Goal: Information Seeking & Learning: Learn about a topic

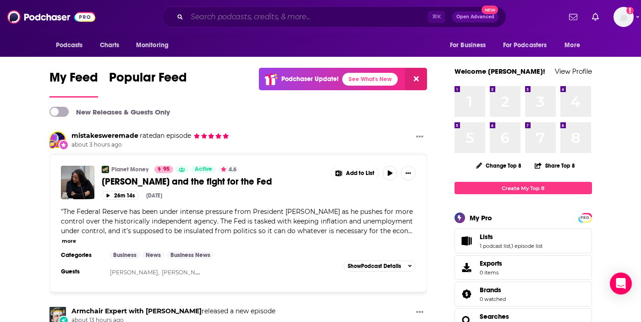
click at [254, 16] on input "Search podcasts, credits, & more..." at bounding box center [307, 17] width 241 height 15
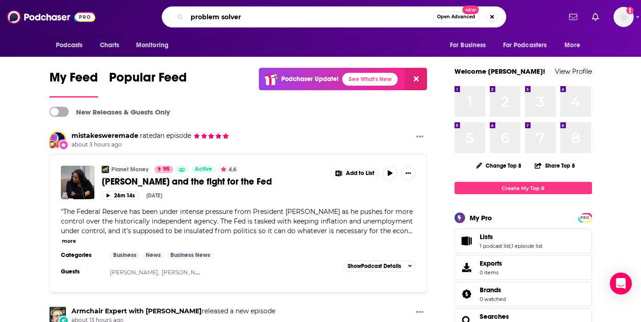
type input "problem solver"
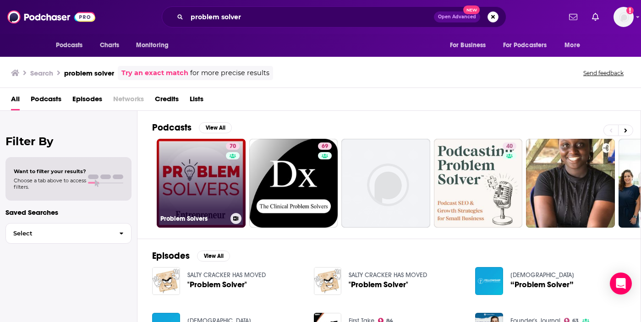
click at [203, 190] on link "70 Problem Solvers" at bounding box center [201, 183] width 89 height 89
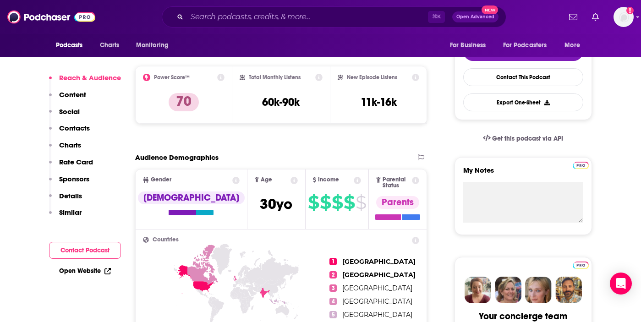
scroll to position [202, 0]
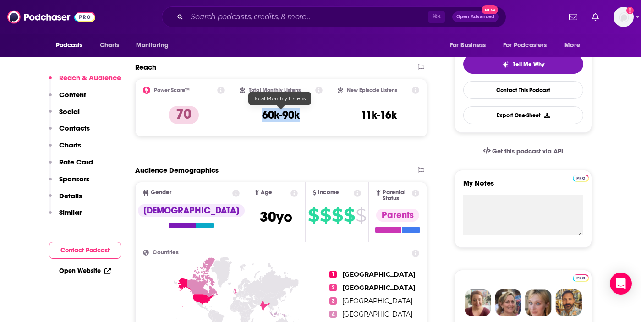
drag, startPoint x: 309, startPoint y: 118, endPoint x: 262, endPoint y: 117, distance: 46.7
click at [262, 117] on div "Total Monthly Listens 60k-90k" at bounding box center [281, 108] width 83 height 42
copy h3 "60k-90k"
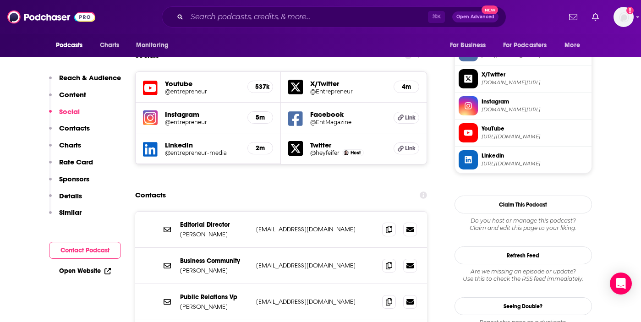
scroll to position [898, 0]
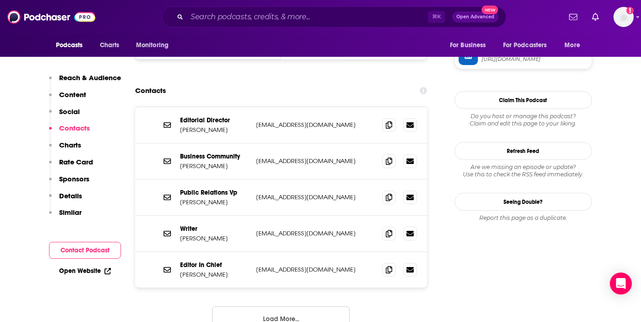
click at [311, 252] on div "Editor In Chief Jason Feifer jfeifer@entrepreneur.com jfeifer@entrepreneur.com" at bounding box center [281, 270] width 292 height 36
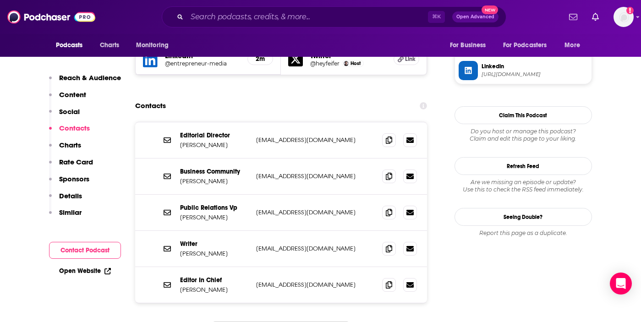
scroll to position [882, 0]
click at [246, 98] on div "Contacts" at bounding box center [281, 106] width 292 height 17
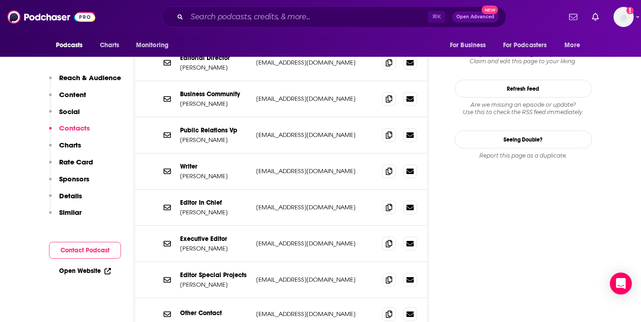
scroll to position [959, 0]
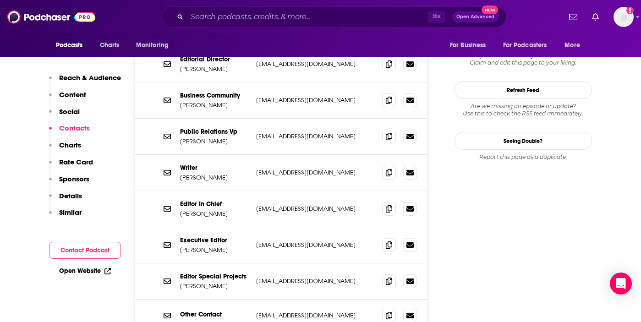
click at [312, 191] on div "Editor In Chief Jason Feifer jfeifer@entrepreneur.com jfeifer@entrepreneur.com" at bounding box center [281, 209] width 292 height 36
click at [390, 205] on icon at bounding box center [389, 208] width 6 height 7
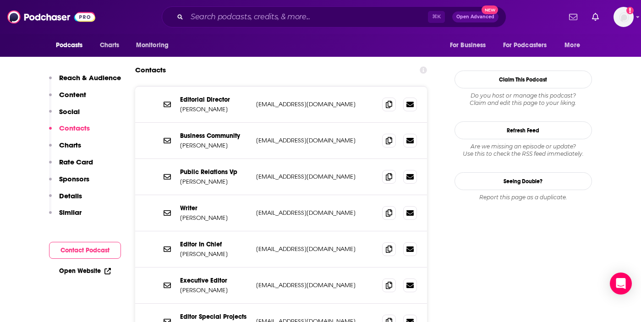
scroll to position [916, 0]
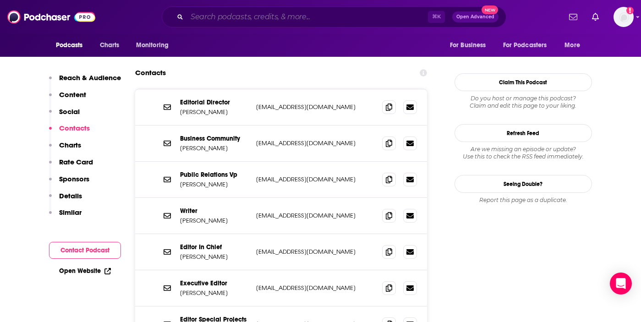
click at [215, 17] on input "Search podcasts, credits, & more..." at bounding box center [307, 17] width 241 height 15
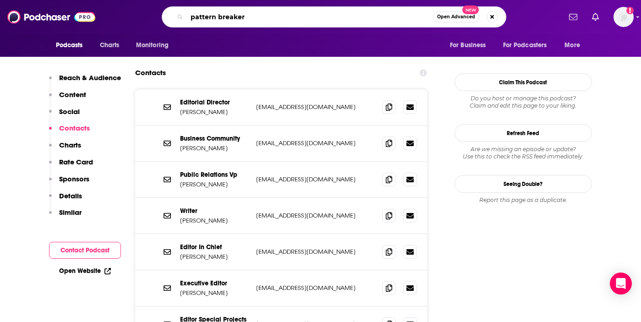
type input "pattern breakers"
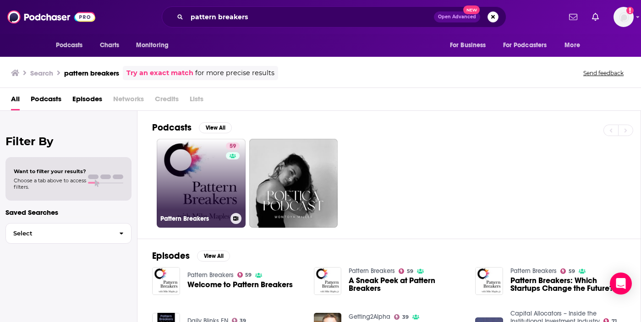
click at [197, 201] on link "59 Pattern Breakers" at bounding box center [201, 183] width 89 height 89
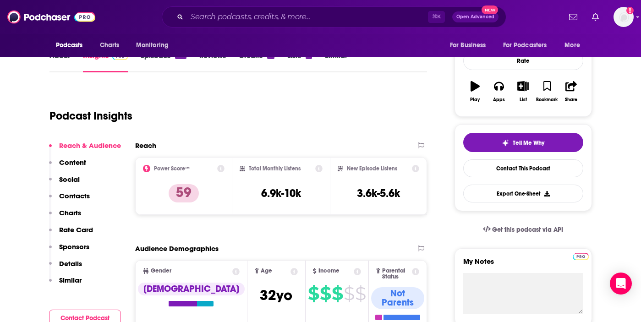
scroll to position [133, 0]
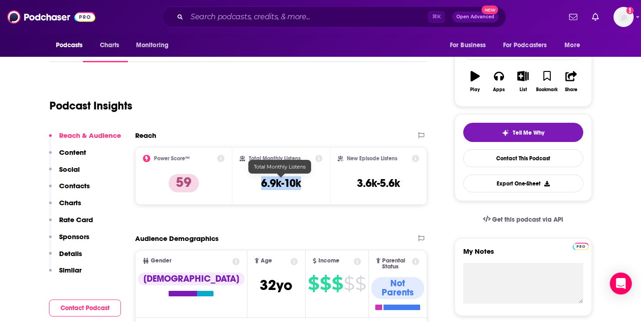
drag, startPoint x: 311, startPoint y: 183, endPoint x: 253, endPoint y: 183, distance: 58.6
click at [253, 183] on div "Total Monthly Listens 6.9k-10k" at bounding box center [281, 176] width 83 height 42
copy h3 "6.9k-10k"
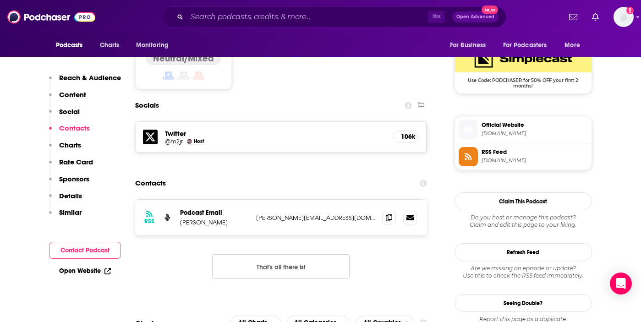
scroll to position [759, 0]
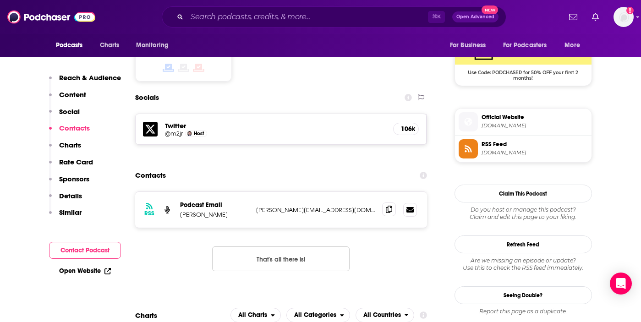
click at [386, 206] on icon at bounding box center [389, 209] width 6 height 7
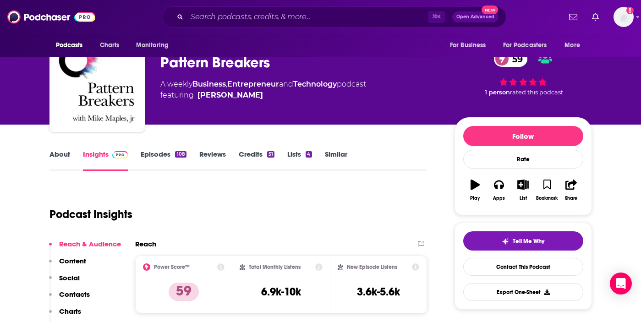
scroll to position [24, 0]
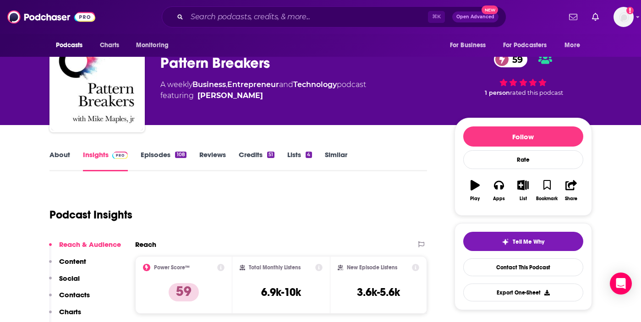
click at [153, 160] on link "Episodes 108" at bounding box center [163, 160] width 45 height 21
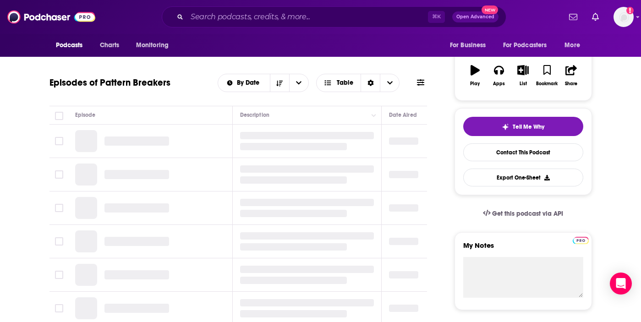
scroll to position [148, 0]
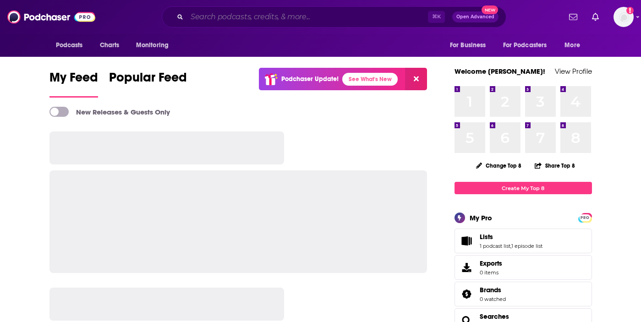
click at [231, 13] on input "Search podcasts, credits, & more..." at bounding box center [307, 17] width 241 height 15
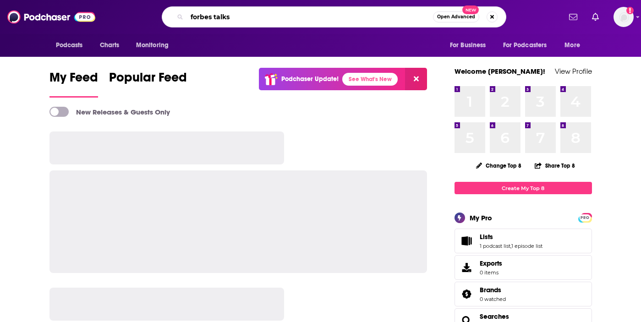
type input "forbes talks"
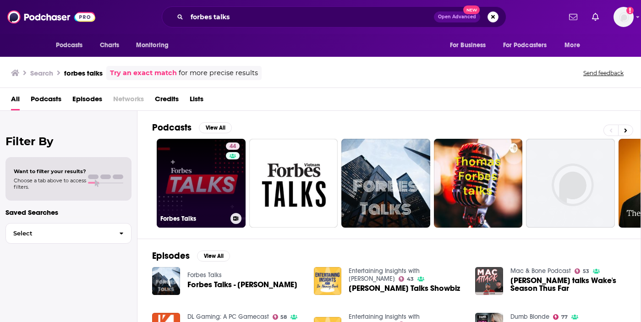
click at [183, 180] on link "44 Forbes Talks" at bounding box center [201, 183] width 89 height 89
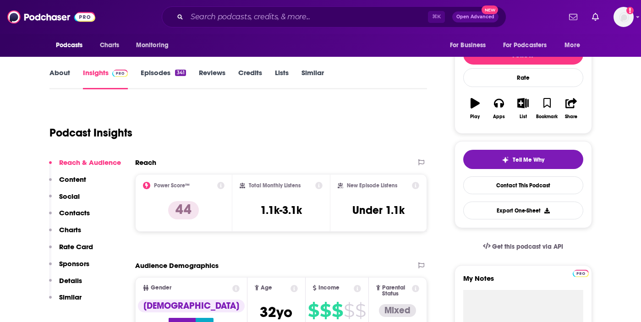
scroll to position [126, 0]
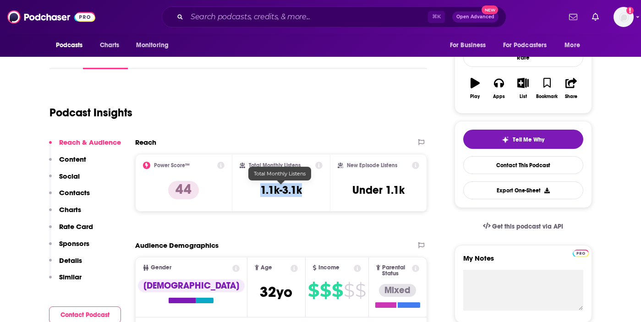
drag, startPoint x: 317, startPoint y: 189, endPoint x: 257, endPoint y: 189, distance: 59.6
click at [257, 189] on div "Total Monthly Listens 1.1k-3.1k" at bounding box center [281, 183] width 83 height 42
copy h3 "1.1k-3.1k"
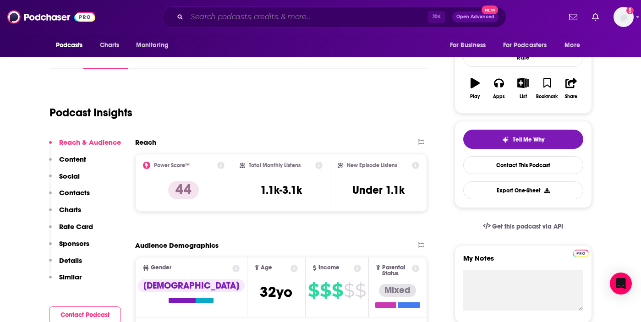
click at [230, 21] on input "Search podcasts, credits, & more..." at bounding box center [307, 17] width 241 height 15
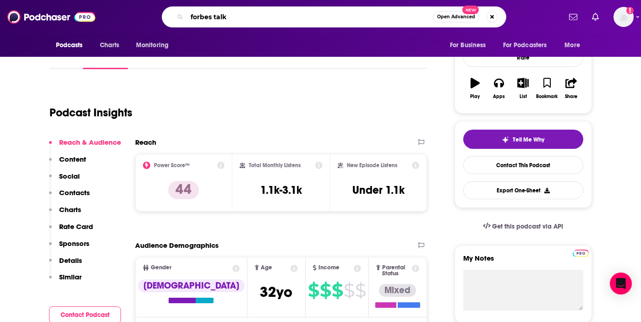
type input "forbes talks"
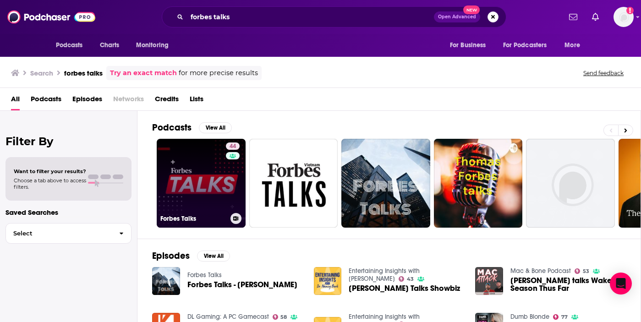
click at [192, 203] on link "44 Forbes Talks" at bounding box center [201, 183] width 89 height 89
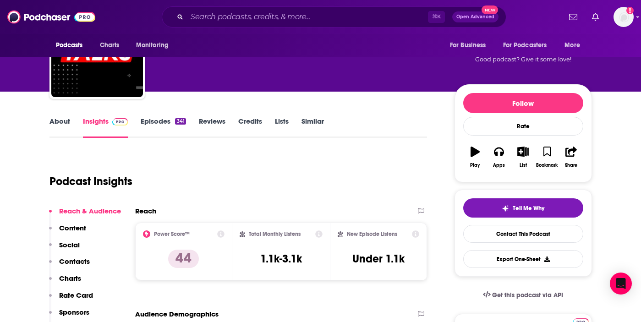
scroll to position [100, 0]
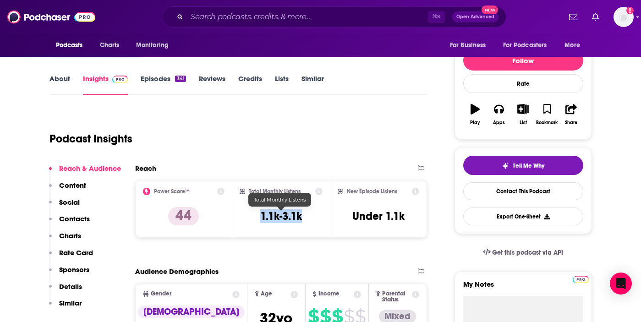
drag, startPoint x: 315, startPoint y: 218, endPoint x: 262, endPoint y: 218, distance: 53.1
click at [262, 218] on div "Total Monthly Listens 1.1k-3.1k" at bounding box center [281, 209] width 83 height 42
copy h3 "1.1k-3.1k"
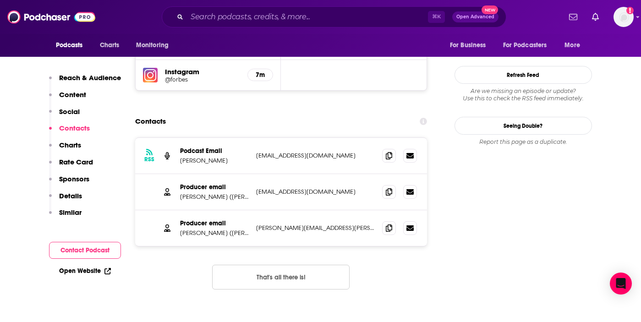
scroll to position [848, 0]
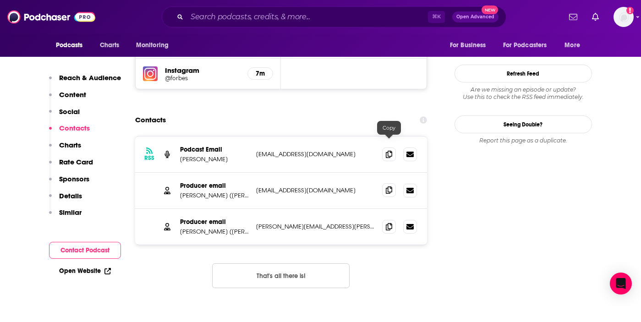
click at [392, 186] on icon at bounding box center [389, 189] width 6 height 7
click at [389, 223] on icon at bounding box center [389, 226] width 6 height 7
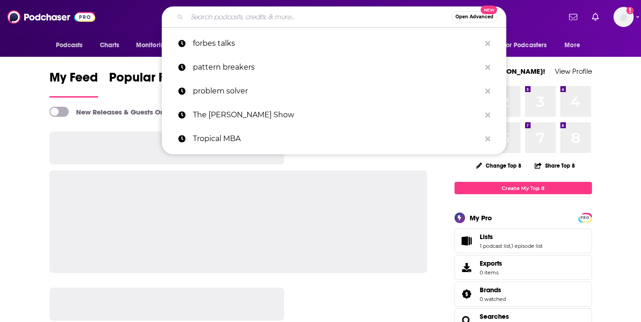
click at [241, 16] on input "Search podcasts, credits, & more..." at bounding box center [319, 17] width 264 height 15
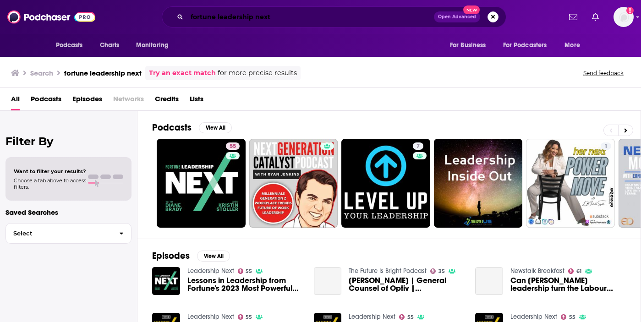
drag, startPoint x: 241, startPoint y: 16, endPoint x: 16, endPoint y: 140, distance: 256.9
click at [223, 16] on input "fortune leadership next" at bounding box center [310, 17] width 247 height 15
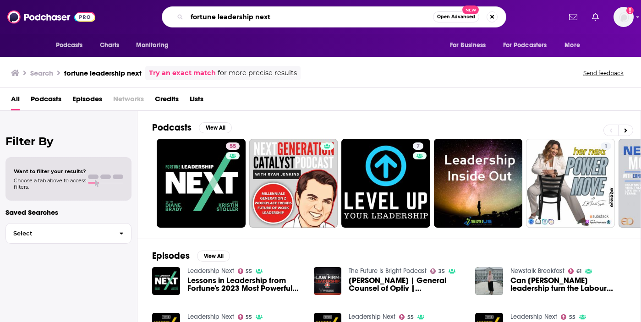
drag, startPoint x: 268, startPoint y: 18, endPoint x: 217, endPoint y: 18, distance: 50.8
click at [217, 18] on input "fortune leadership next" at bounding box center [310, 17] width 246 height 15
type input "fortune next to lead"
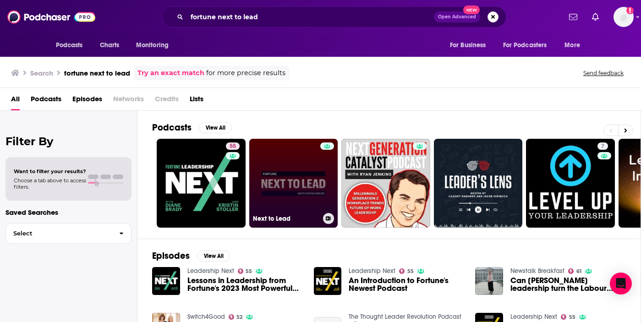
click at [299, 181] on link "Next to Lead" at bounding box center [293, 183] width 89 height 89
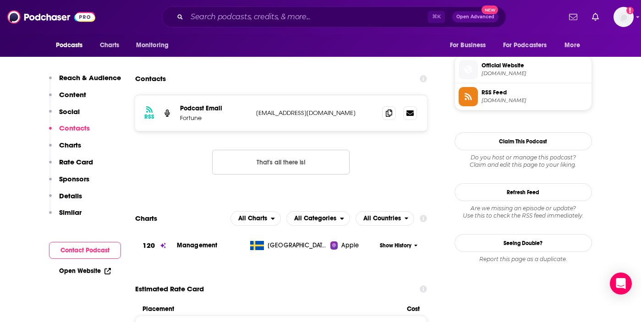
scroll to position [656, 0]
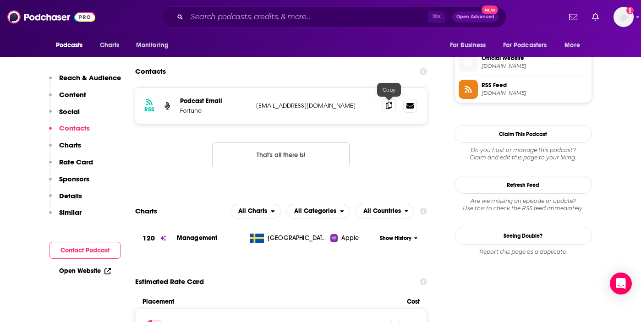
click at [387, 105] on icon at bounding box center [389, 105] width 6 height 7
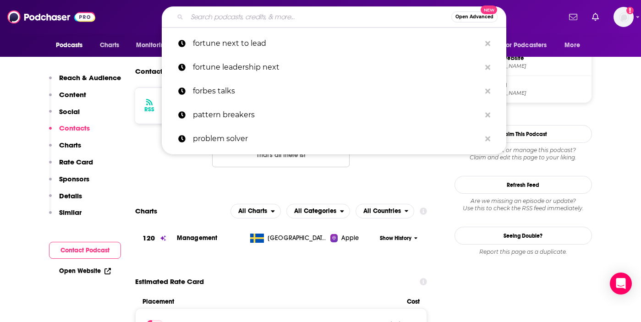
click at [260, 11] on input "Search podcasts, credits, & more..." at bounding box center [319, 17] width 264 height 15
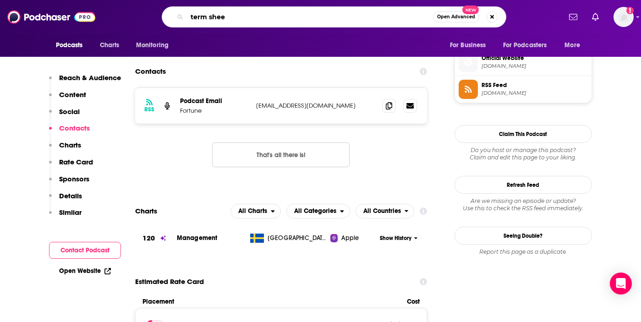
type input "term sheet"
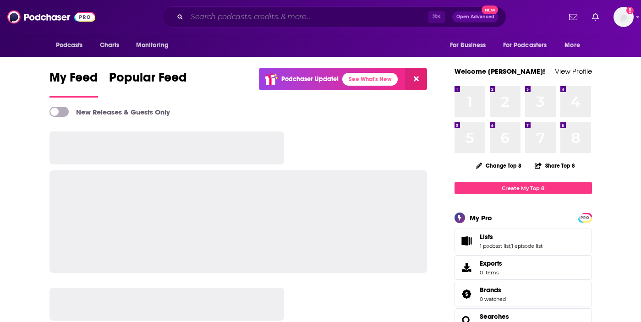
click at [238, 18] on input "Search podcasts, credits, & more..." at bounding box center [307, 17] width 241 height 15
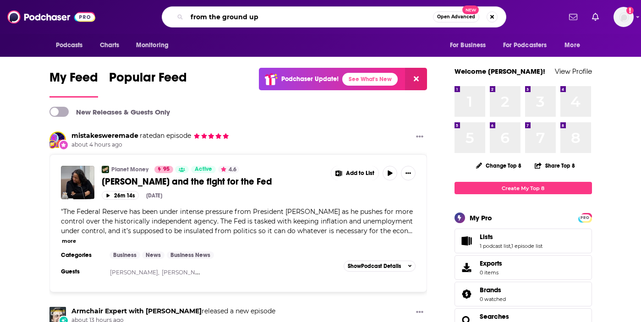
type input "from the ground up"
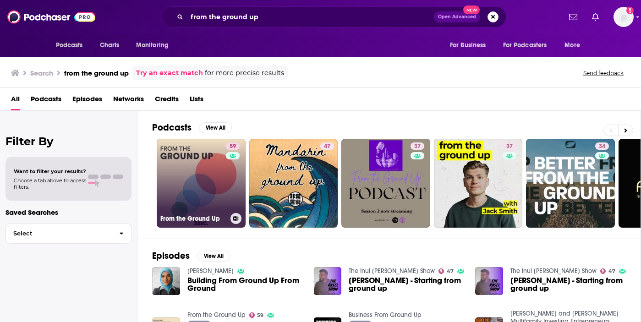
click at [202, 187] on link "59 From the Ground Up" at bounding box center [201, 183] width 89 height 89
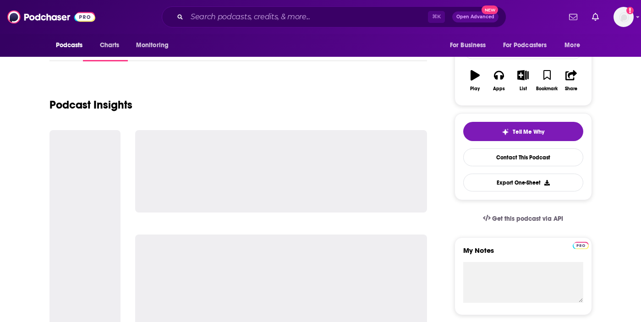
scroll to position [135, 0]
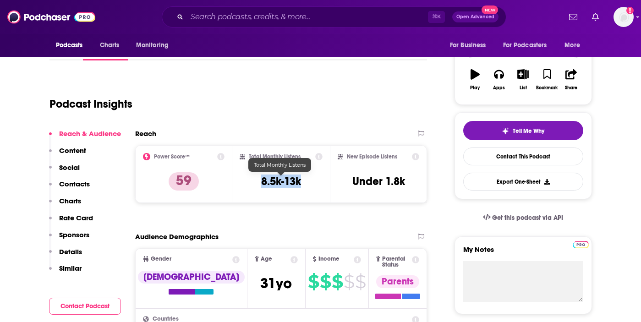
drag, startPoint x: 307, startPoint y: 182, endPoint x: 257, endPoint y: 182, distance: 49.5
click at [257, 182] on div "Total Monthly Listens 8.5k-13k" at bounding box center [281, 174] width 83 height 42
copy h3 "8.5k-13k"
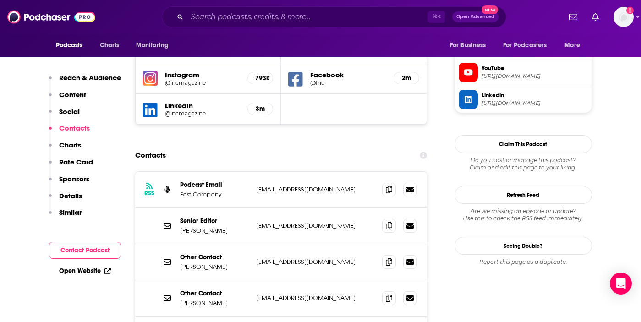
scroll to position [858, 0]
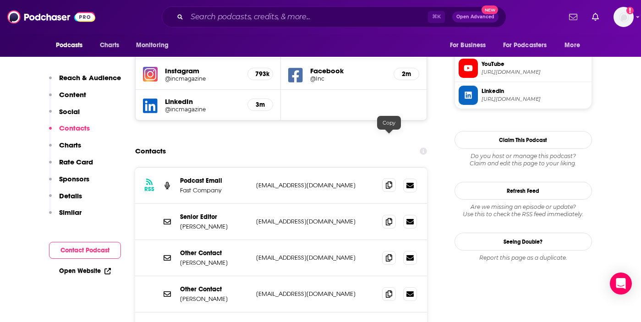
click at [389, 181] on icon at bounding box center [389, 184] width 6 height 7
click at [389, 218] on icon at bounding box center [389, 221] width 6 height 7
click at [390, 254] on icon at bounding box center [389, 257] width 6 height 7
